Goal: Transaction & Acquisition: Obtain resource

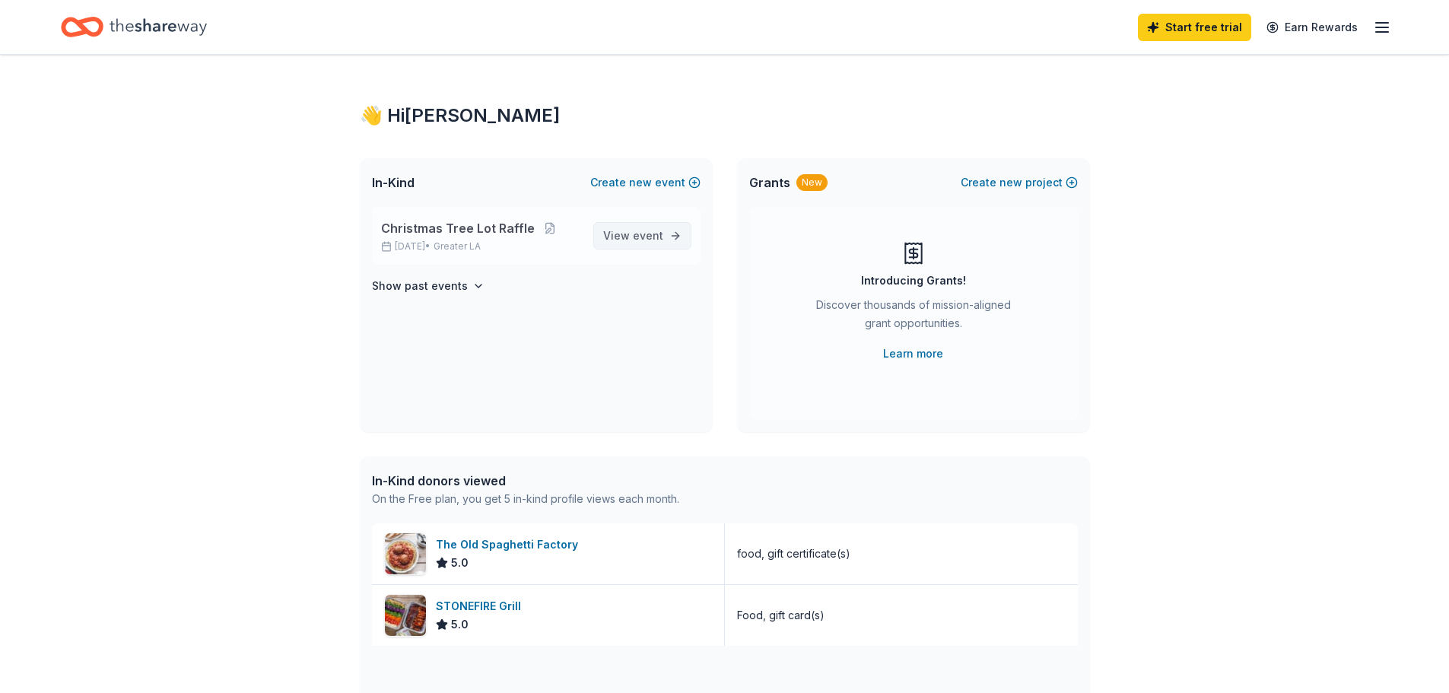
click at [612, 229] on span "View event" at bounding box center [633, 236] width 60 height 18
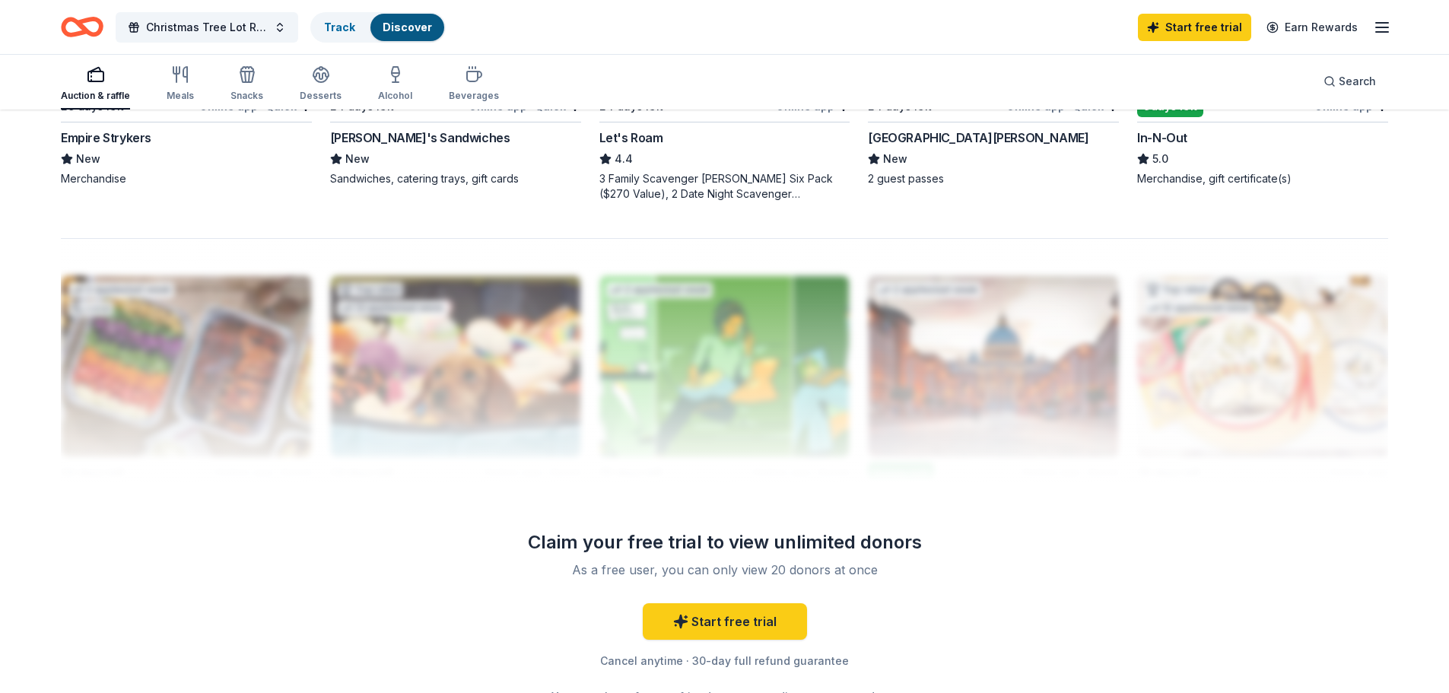
scroll to position [1137, 0]
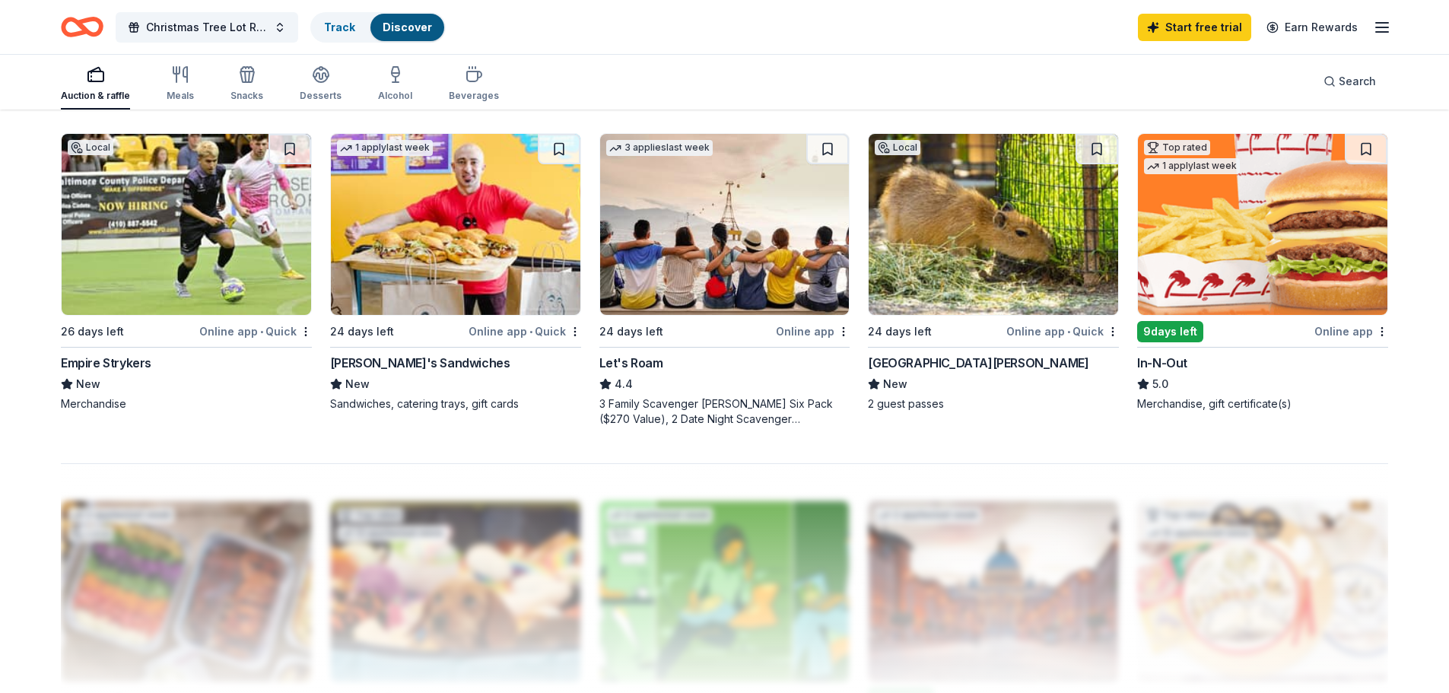
click at [1255, 297] on img at bounding box center [1263, 224] width 250 height 181
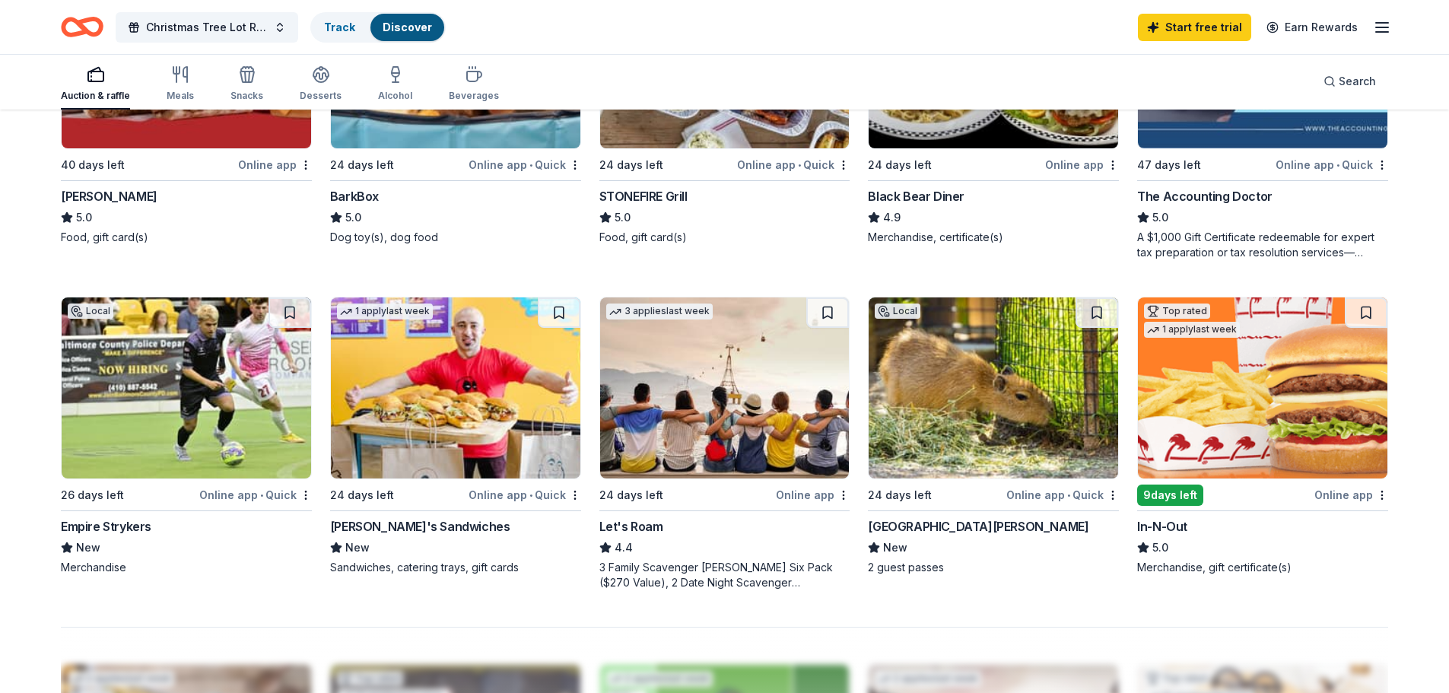
scroll to position [681, 0]
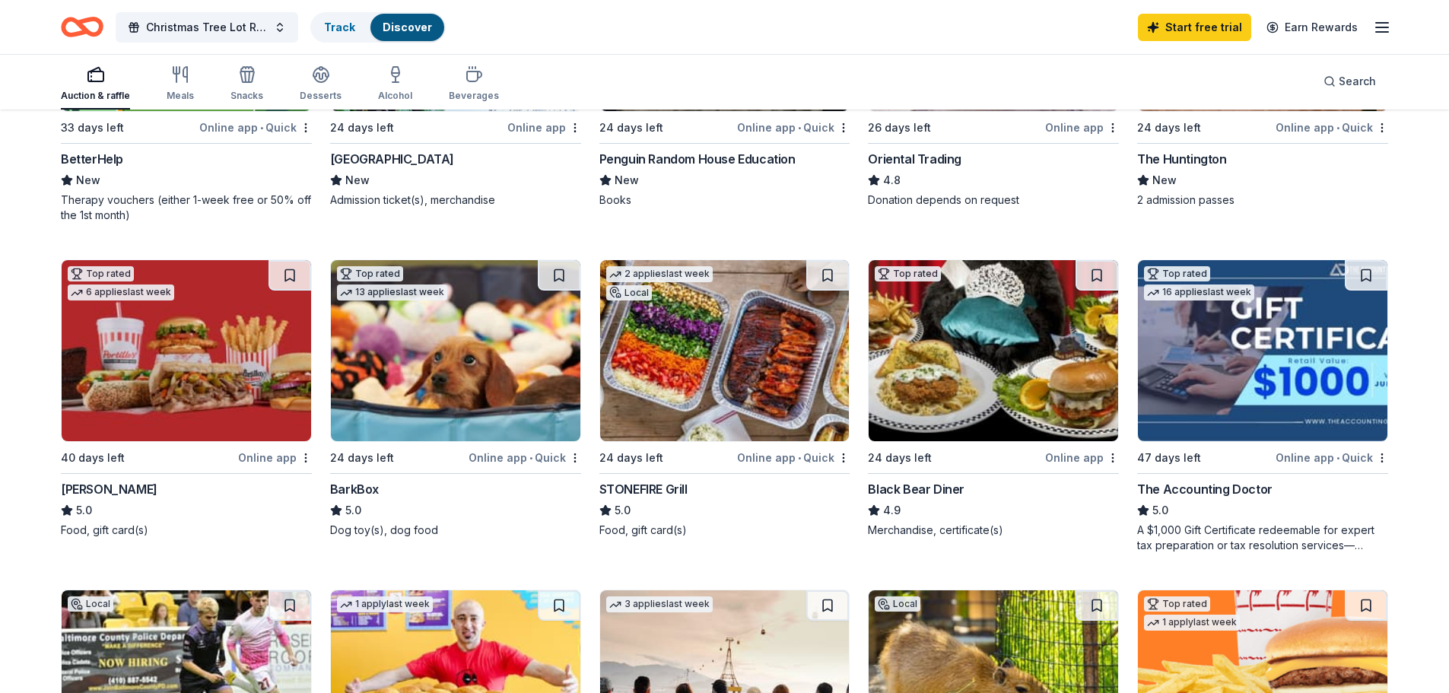
click at [209, 68] on div "Auction & raffle Meals Snacks Desserts Alcohol Beverages" at bounding box center [280, 84] width 438 height 50
click at [180, 81] on icon "button" at bounding box center [180, 74] width 18 height 18
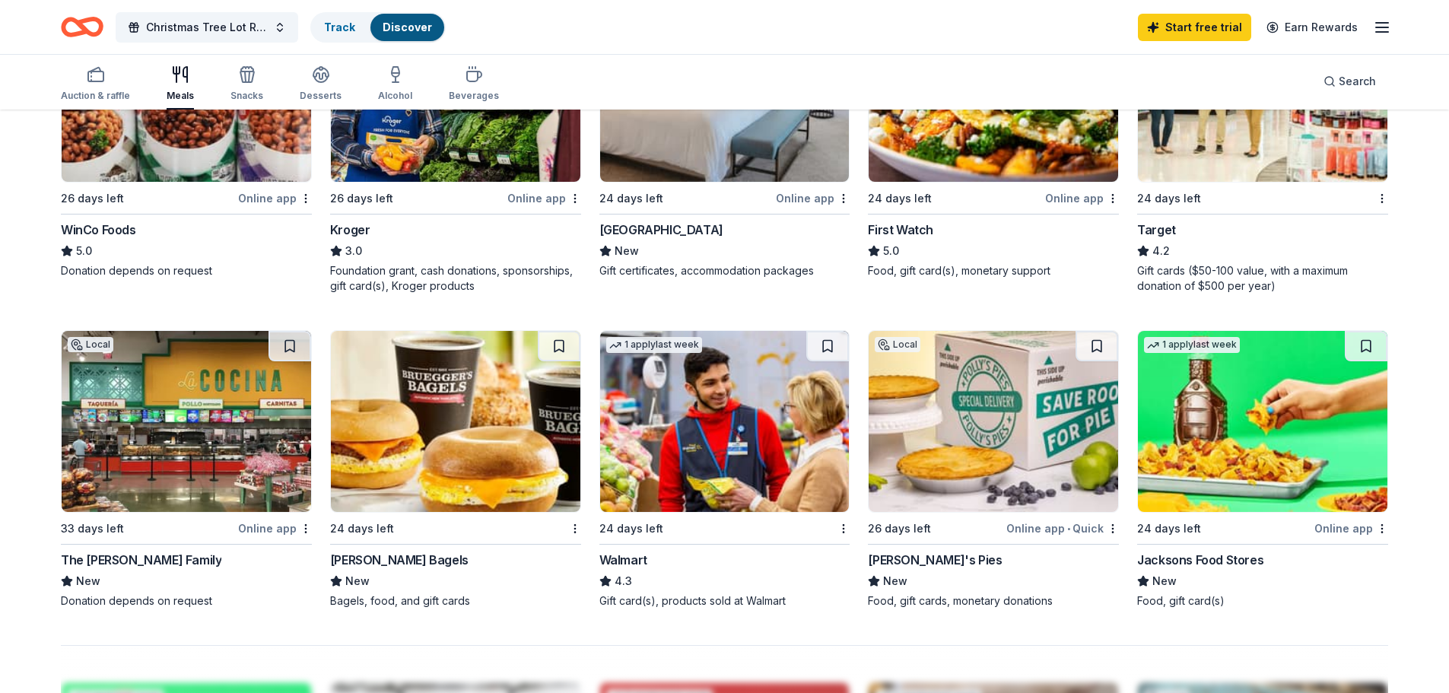
scroll to position [590, 0]
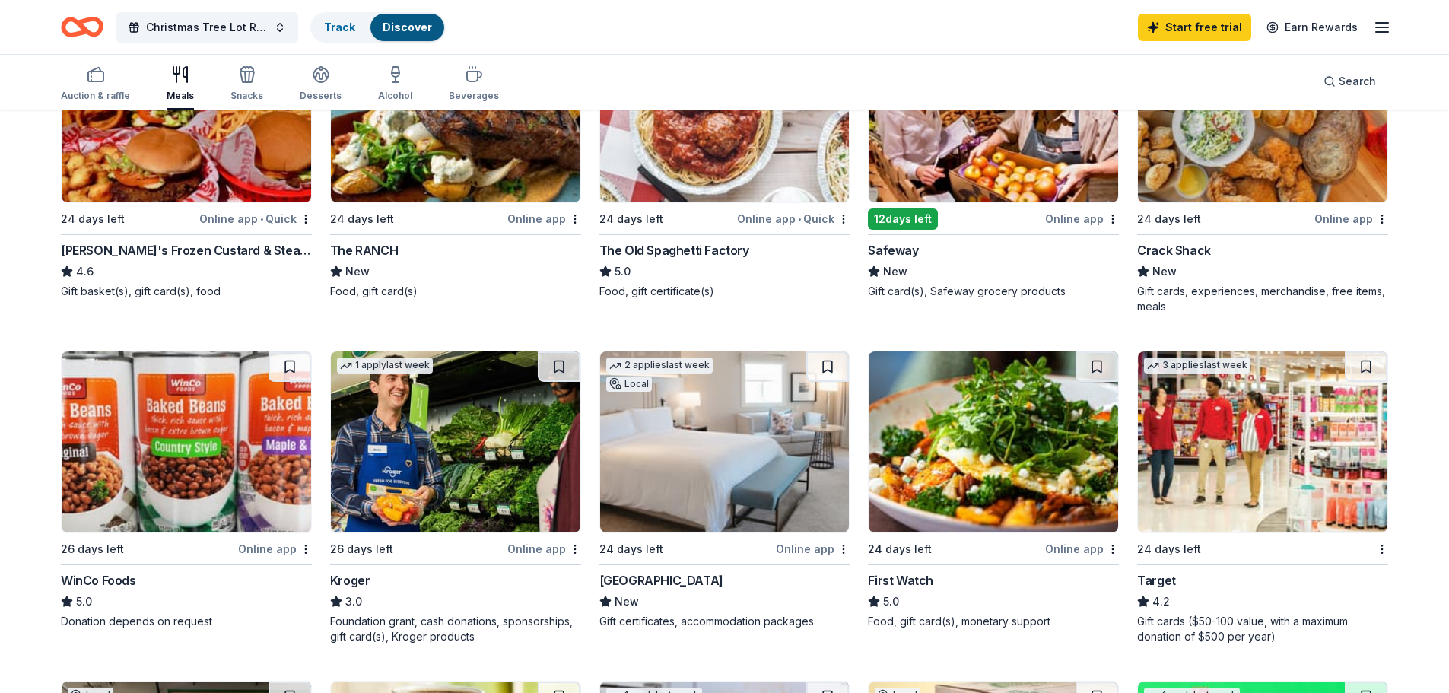
click at [758, 417] on img at bounding box center [725, 441] width 250 height 181
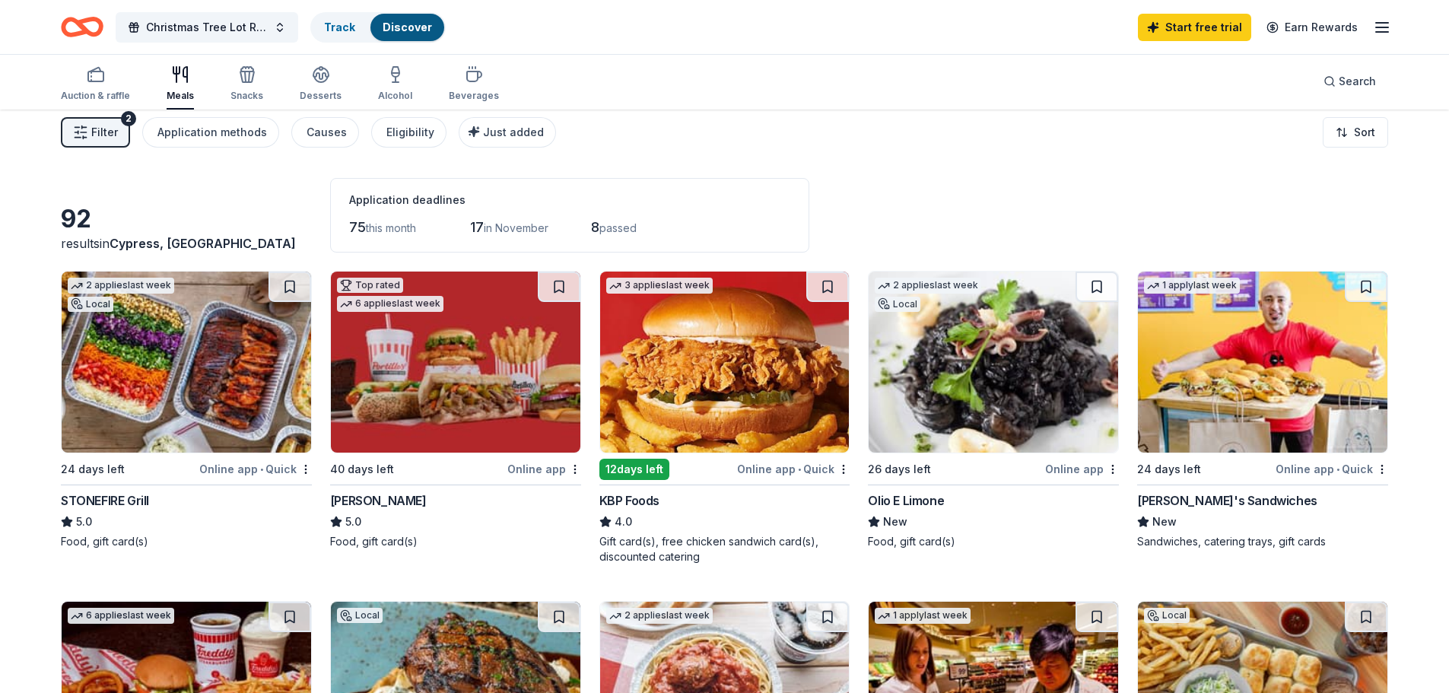
scroll to position [0, 0]
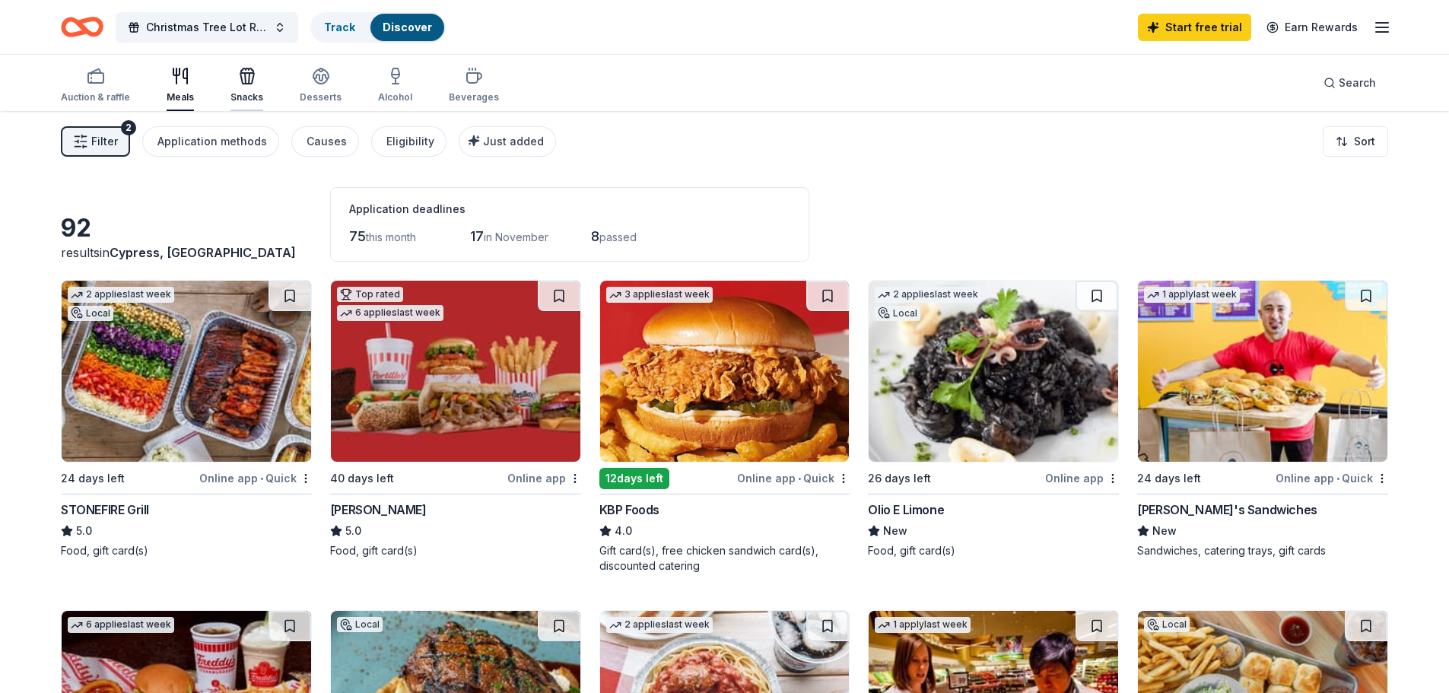
click at [257, 81] on div "button" at bounding box center [247, 76] width 33 height 18
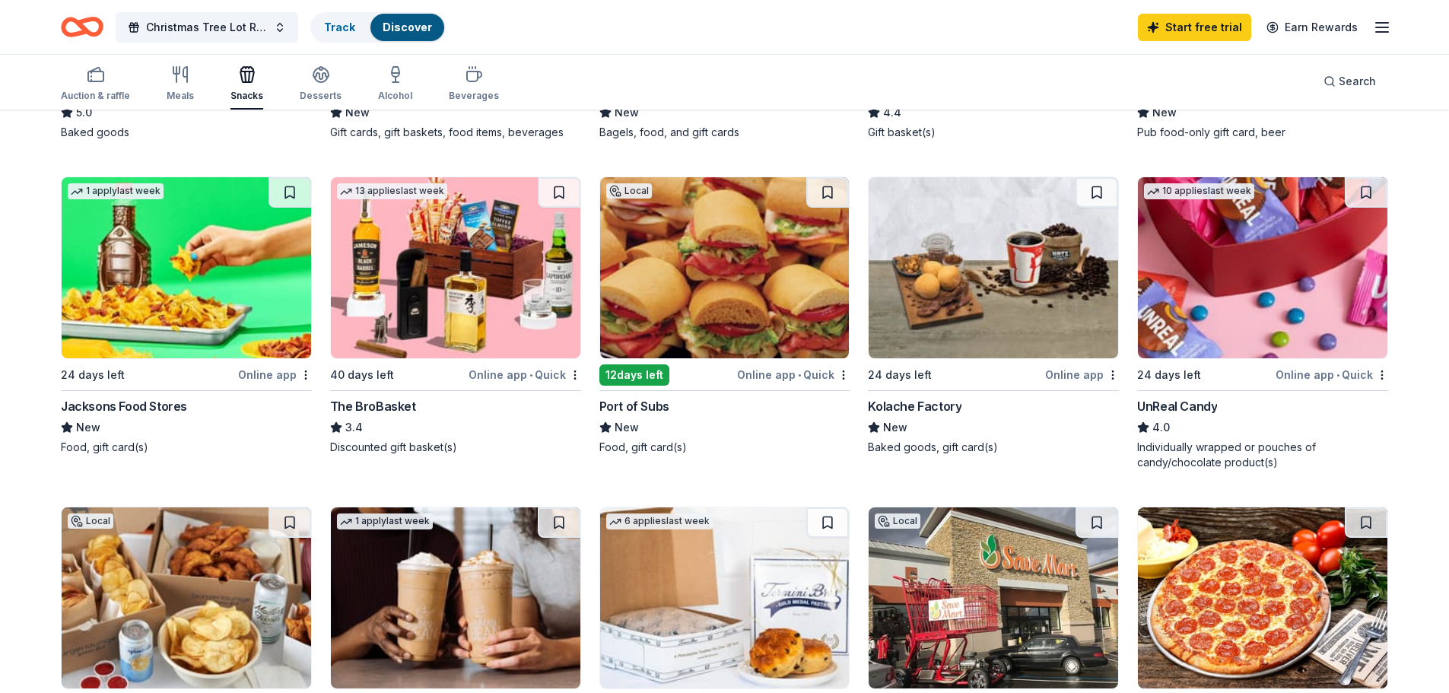
scroll to position [761, 0]
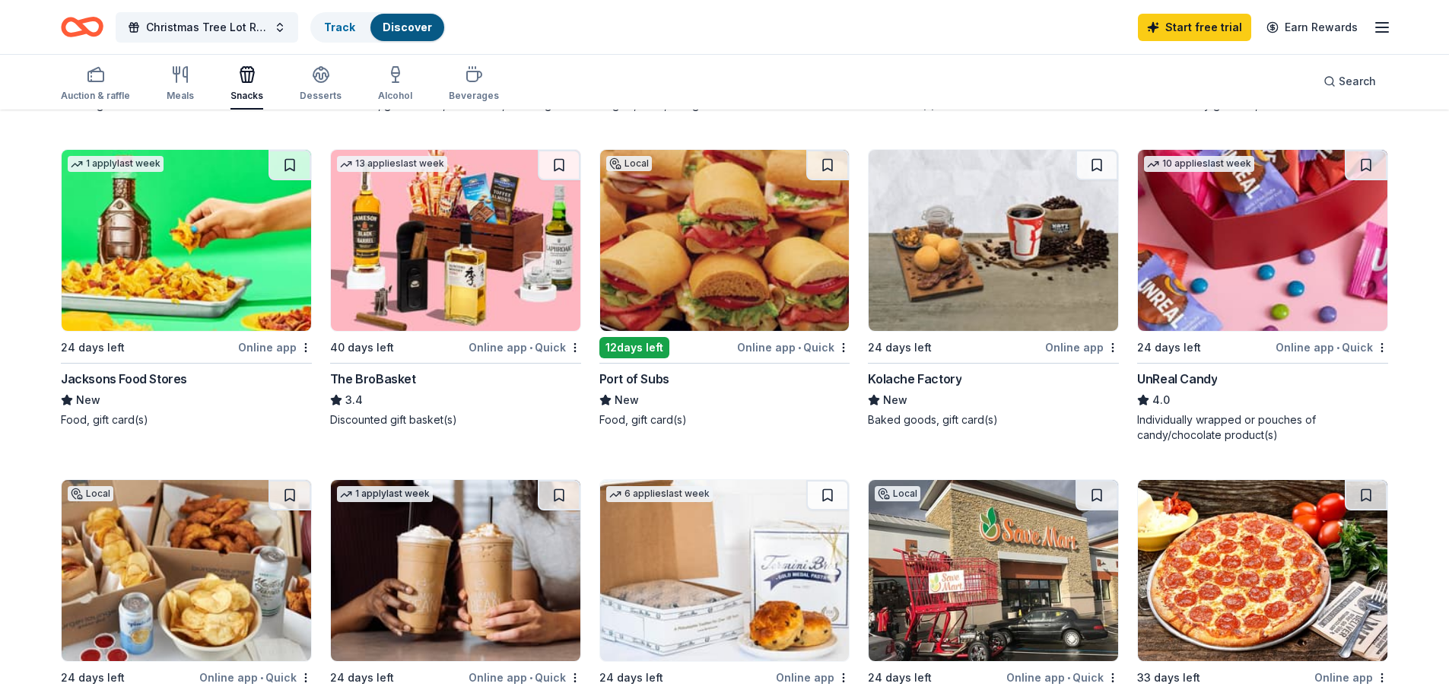
click at [1214, 239] on img at bounding box center [1263, 240] width 250 height 181
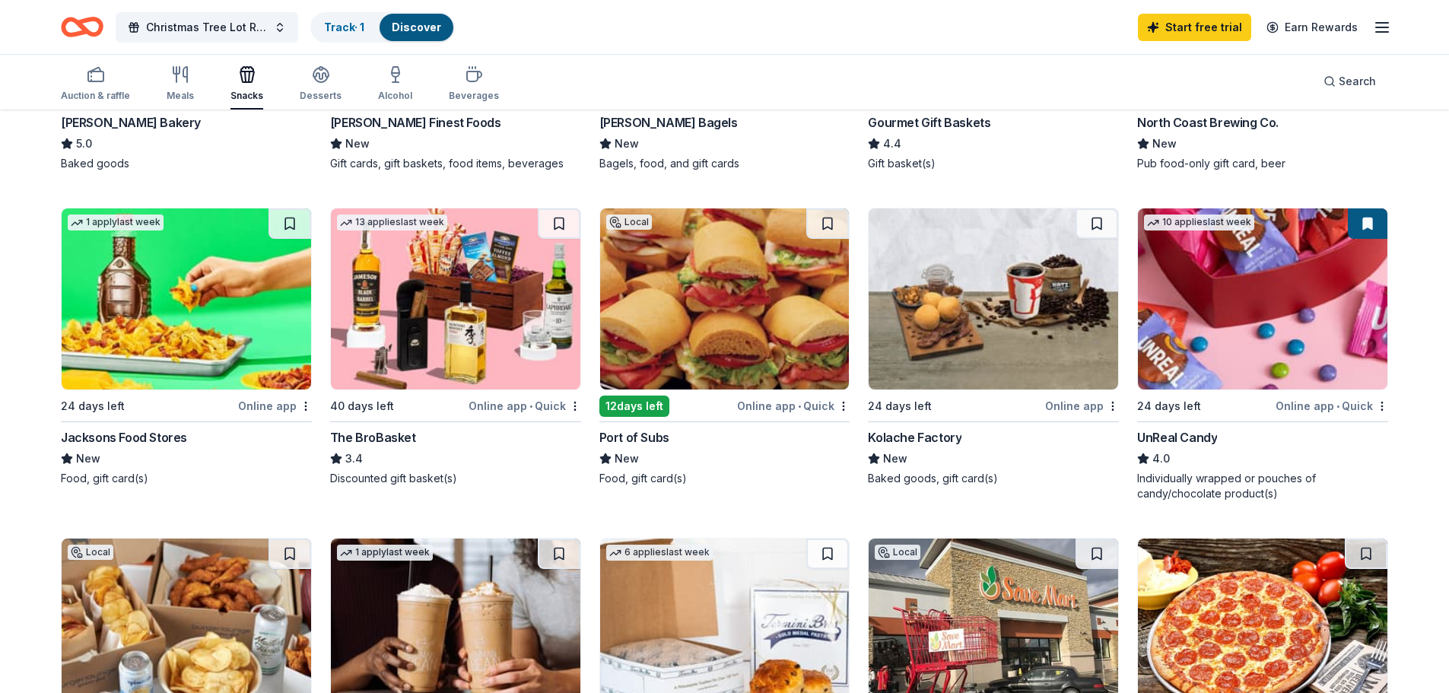
scroll to position [635, 0]
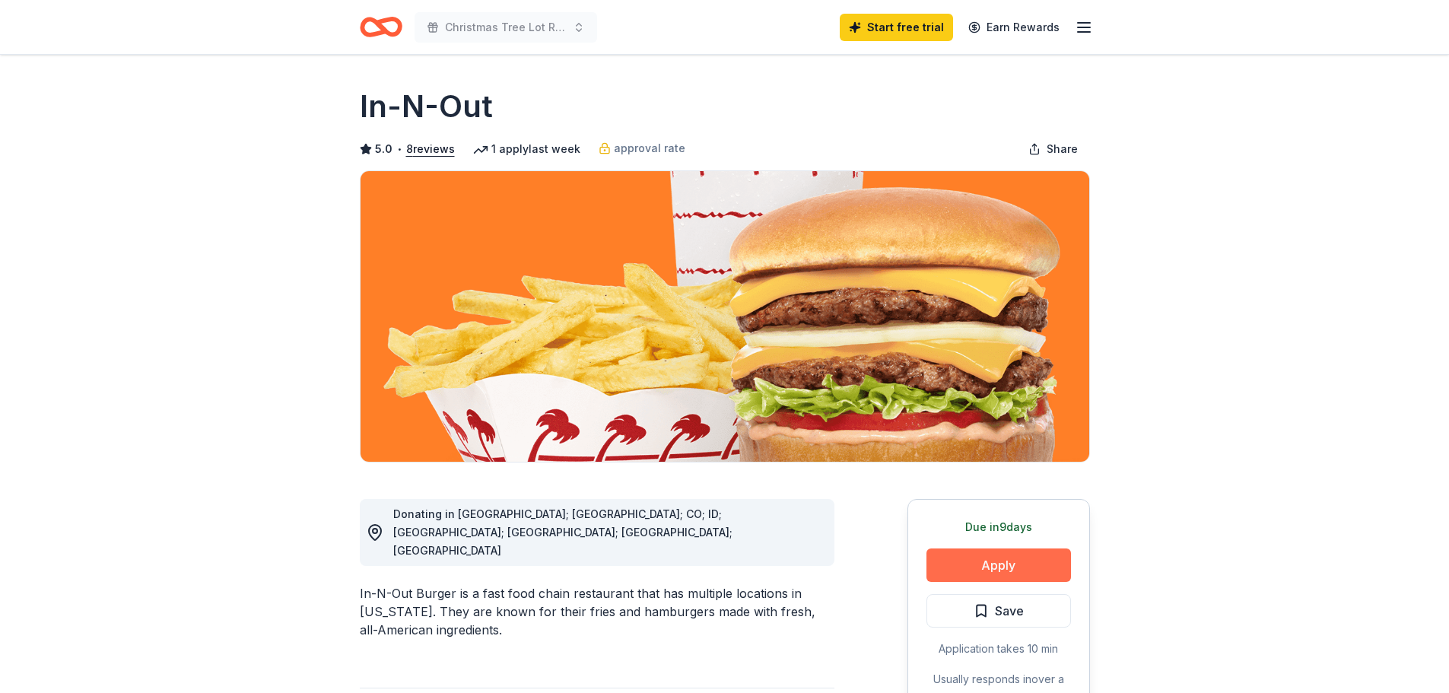
click at [958, 570] on button "Apply" at bounding box center [999, 564] width 145 height 33
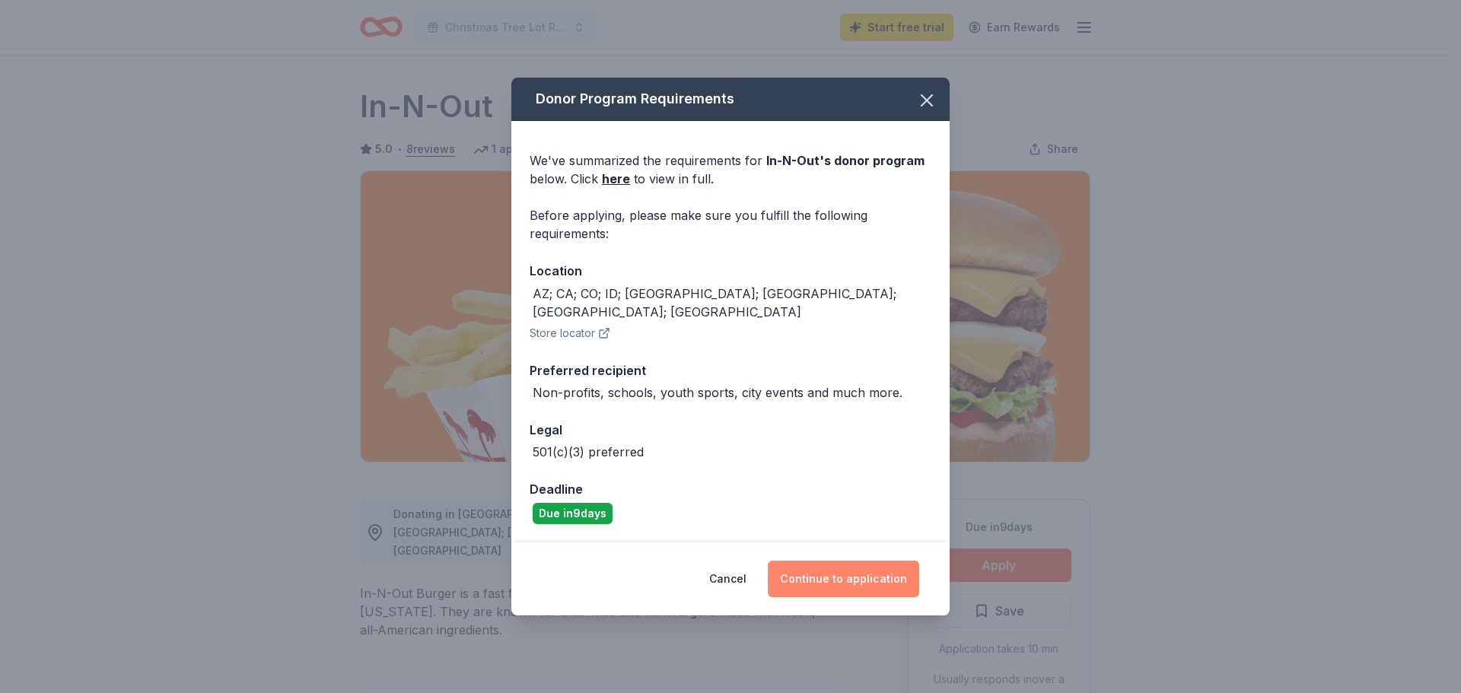
click at [863, 573] on button "Continue to application" at bounding box center [843, 579] width 151 height 37
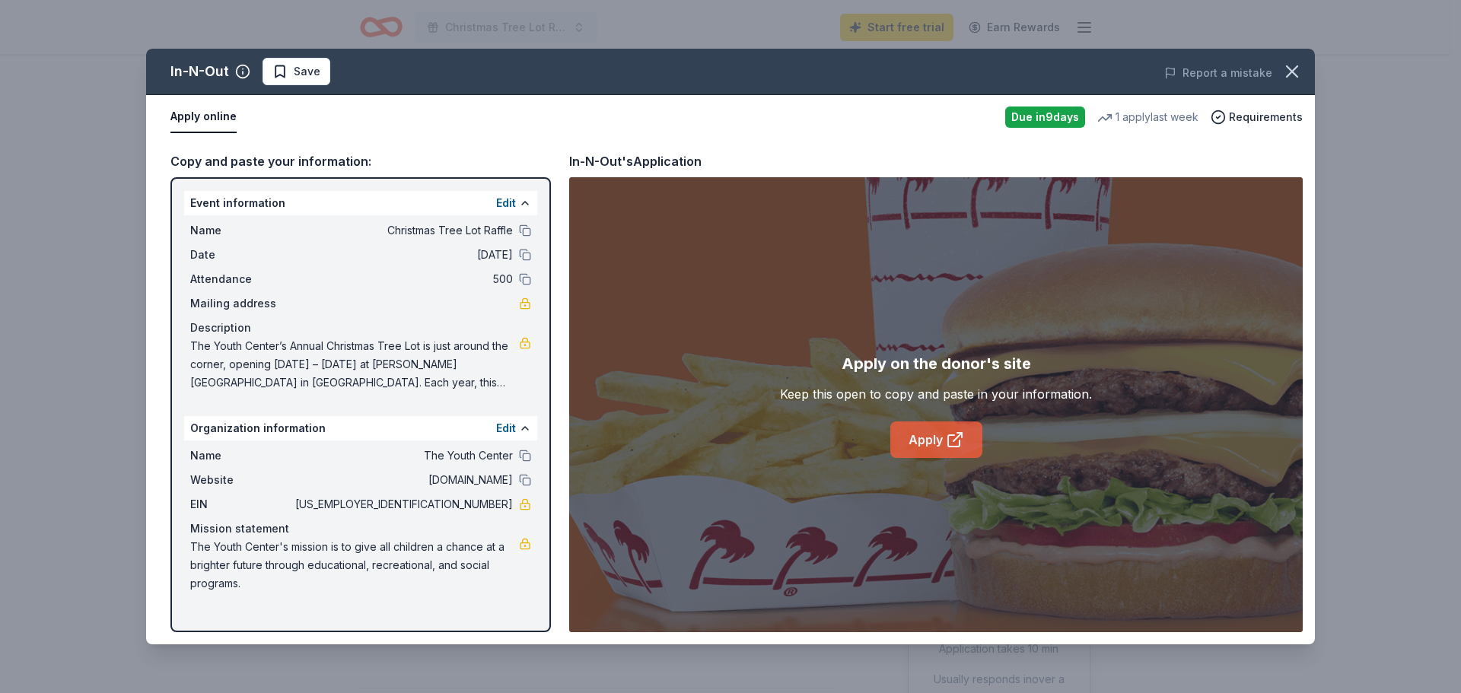
click at [933, 445] on link "Apply" at bounding box center [936, 439] width 92 height 37
click at [1286, 70] on icon "button" at bounding box center [1291, 71] width 21 height 21
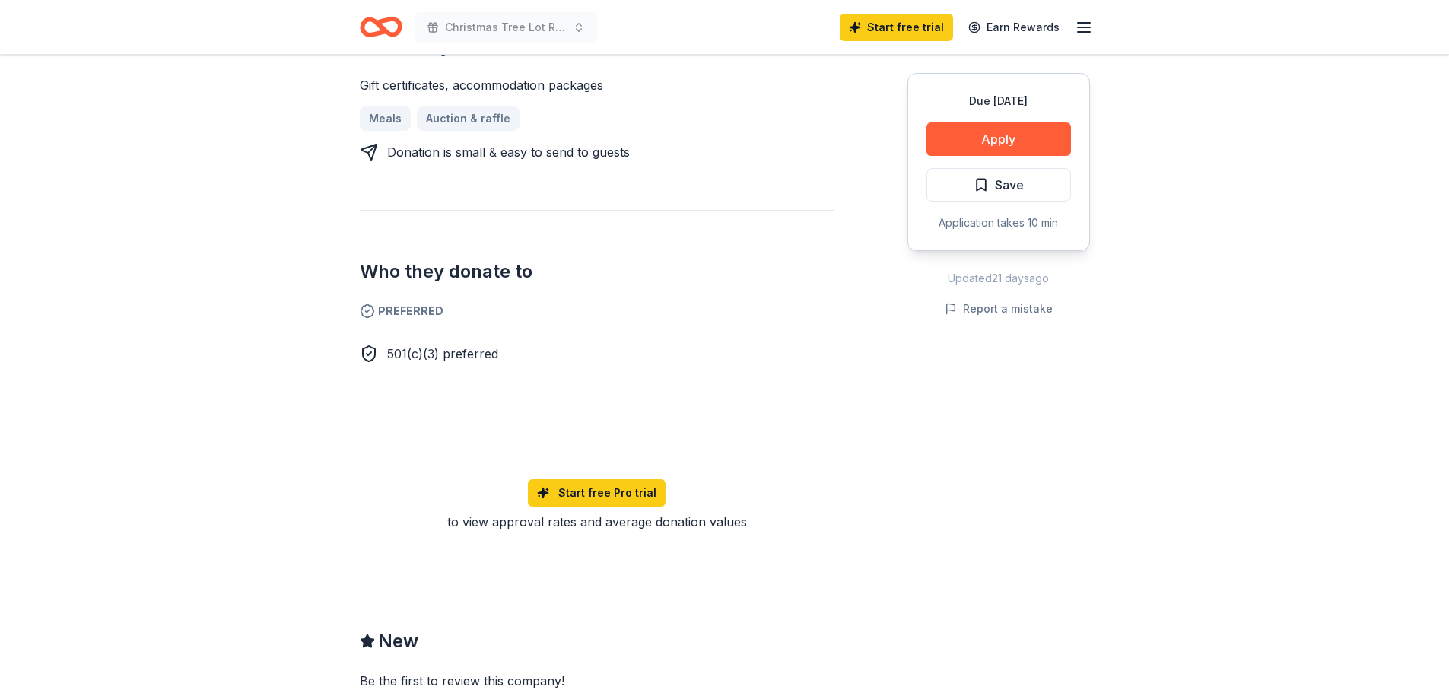
scroll to position [685, 0]
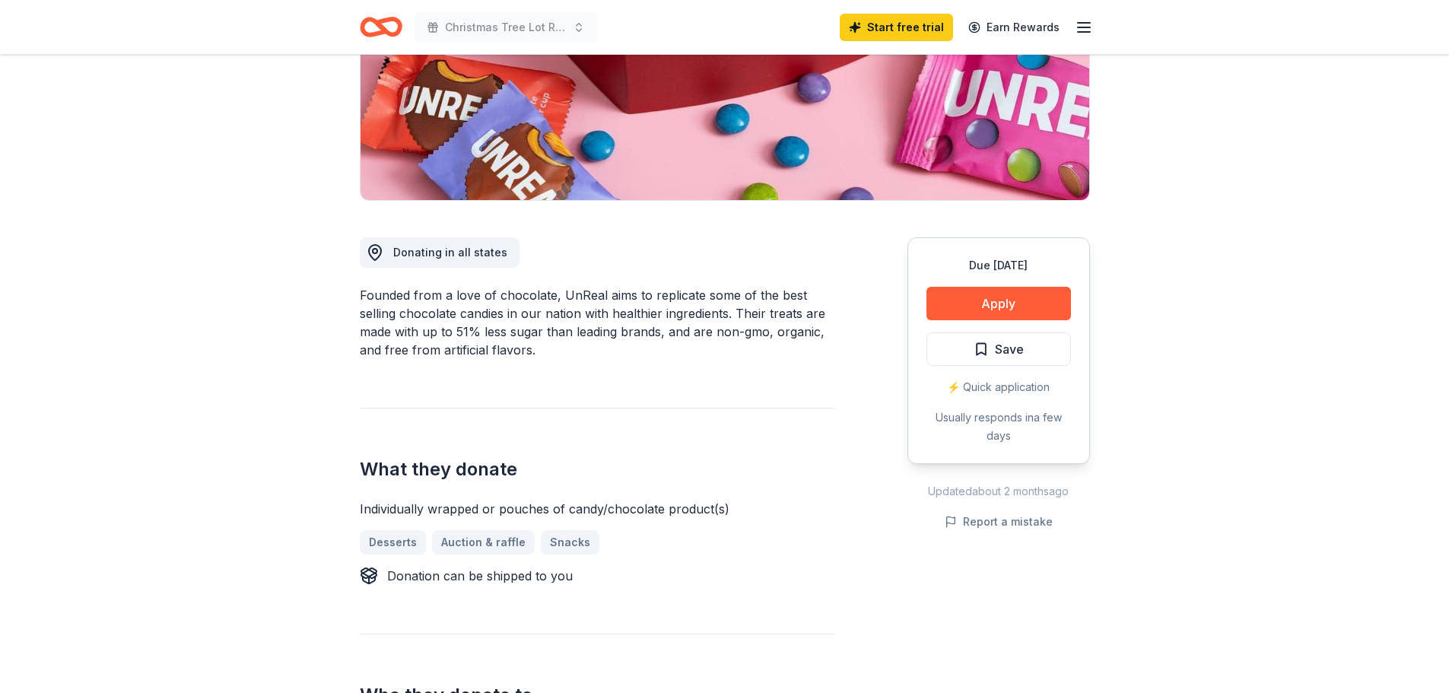
scroll to position [304, 0]
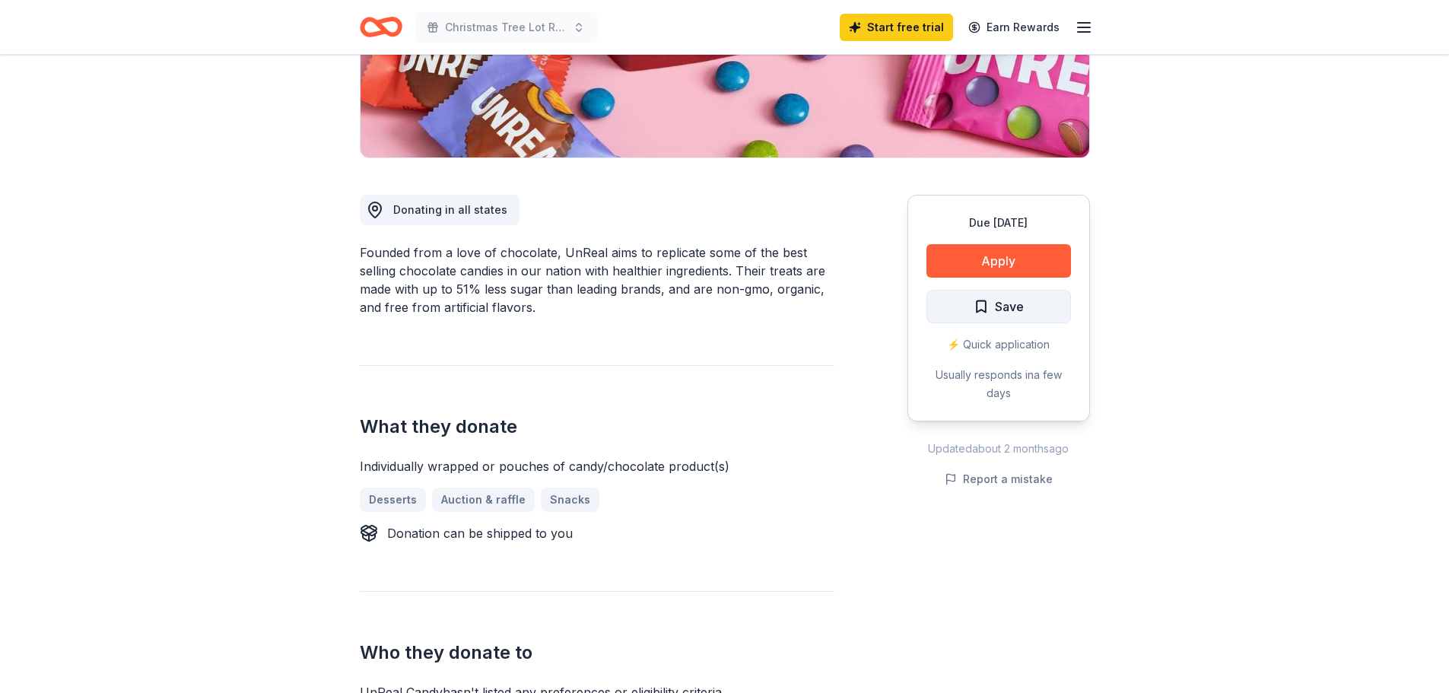
click at [1022, 300] on span "Save" at bounding box center [1009, 307] width 29 height 20
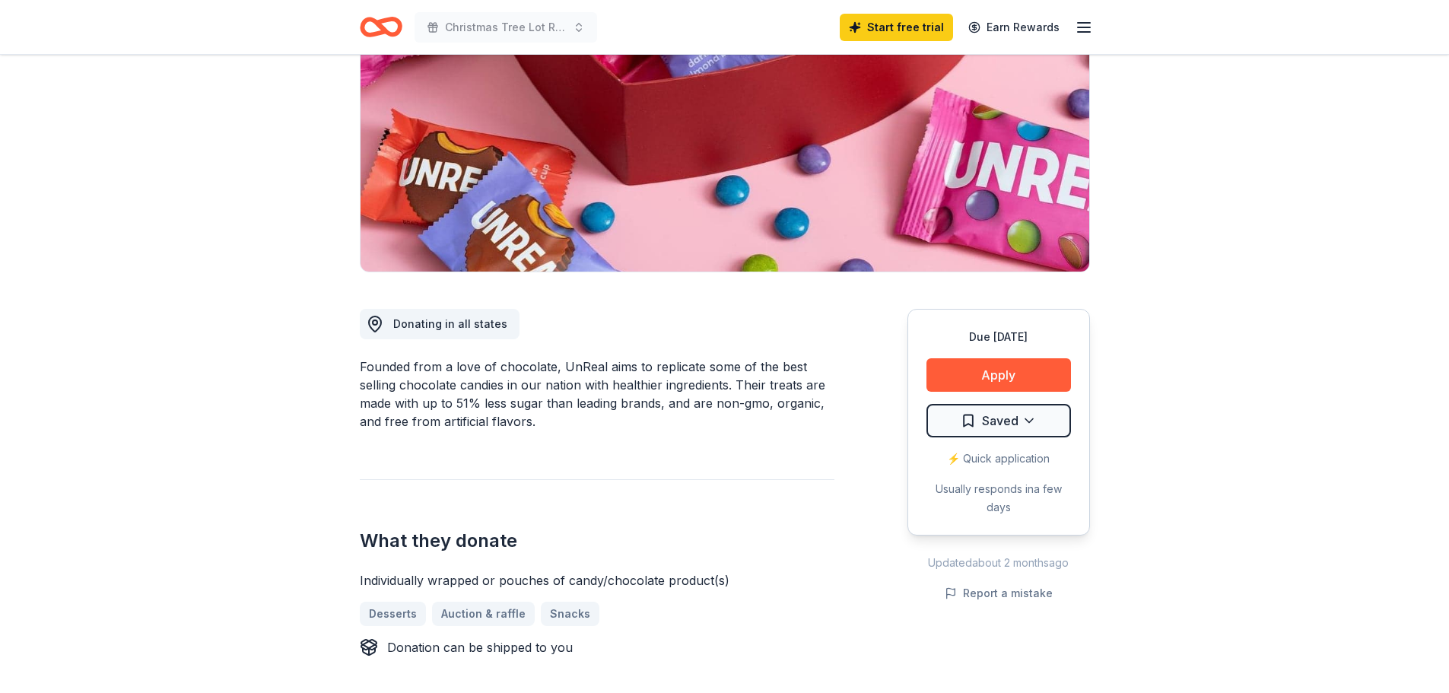
scroll to position [0, 0]
